Goal: Task Accomplishment & Management: Manage account settings

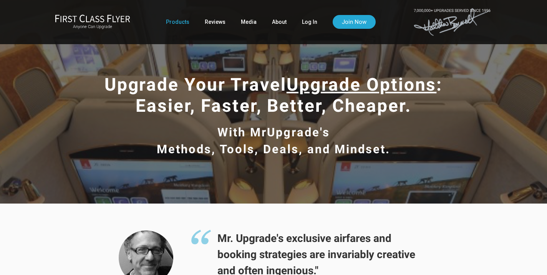
scroll to position [3, 0]
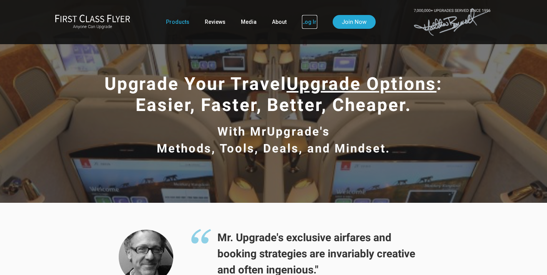
click at [304, 23] on link "Log In" at bounding box center [309, 22] width 15 height 14
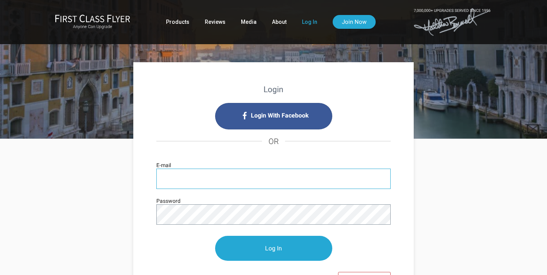
click at [186, 175] on input "E-mail" at bounding box center [273, 179] width 234 height 20
type input "[PERSON_NAME][EMAIL_ADDRESS][DOMAIN_NAME]"
click at [215, 236] on input "Log In" at bounding box center [273, 248] width 117 height 25
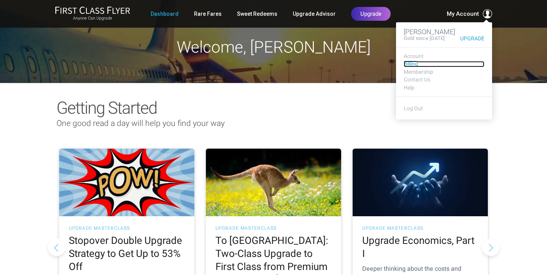
click at [411, 67] on link "Billing" at bounding box center [443, 64] width 81 height 6
click at [408, 67] on link "Billing" at bounding box center [443, 64] width 81 height 6
click at [410, 67] on link "Billing" at bounding box center [443, 64] width 81 height 6
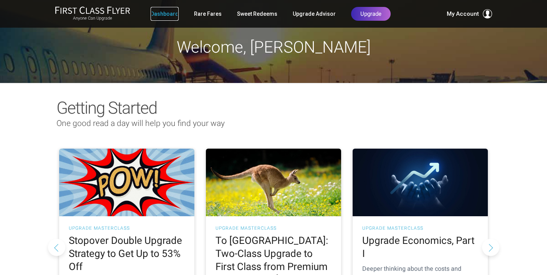
click at [169, 14] on link "Dashboard" at bounding box center [164, 14] width 28 height 14
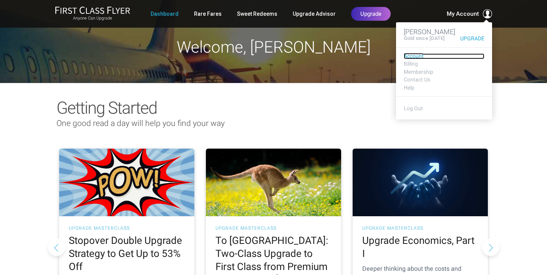
click at [412, 59] on link "Account" at bounding box center [443, 56] width 81 height 6
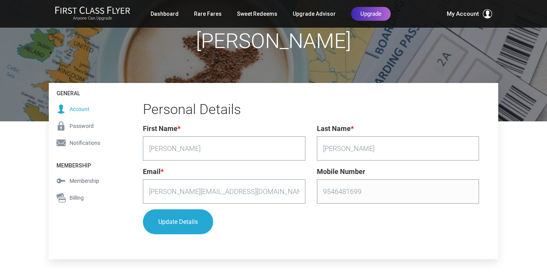
scroll to position [52, 0]
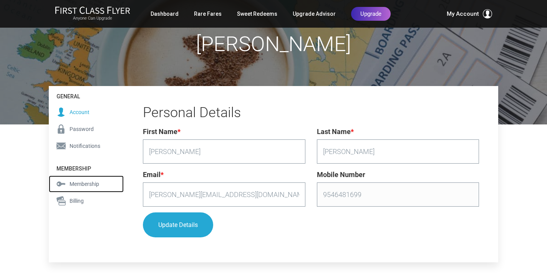
click at [82, 185] on span "Membership" at bounding box center [84, 184] width 30 height 8
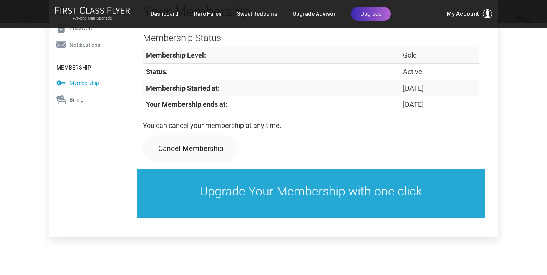
scroll to position [151, 0]
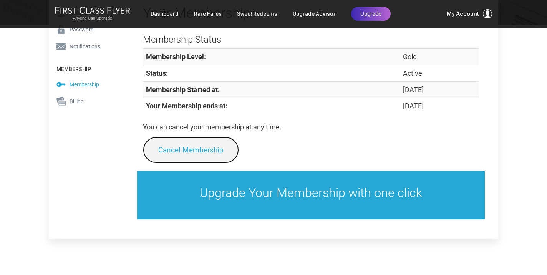
click at [206, 149] on link "Cancel Membership" at bounding box center [191, 150] width 96 height 26
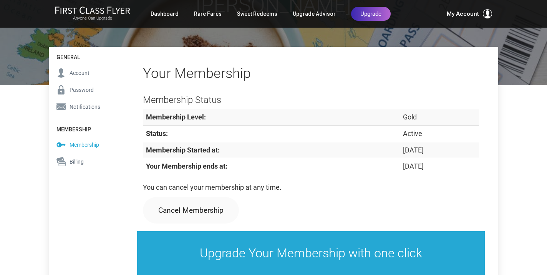
scroll to position [81, 0]
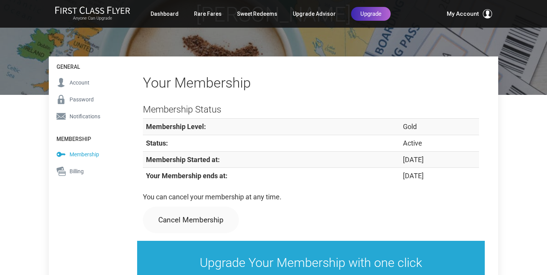
click at [78, 170] on span "Billing" at bounding box center [76, 171] width 14 height 8
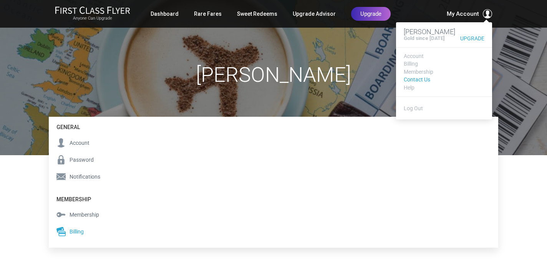
scroll to position [32, 0]
